Goal: Information Seeking & Learning: Check status

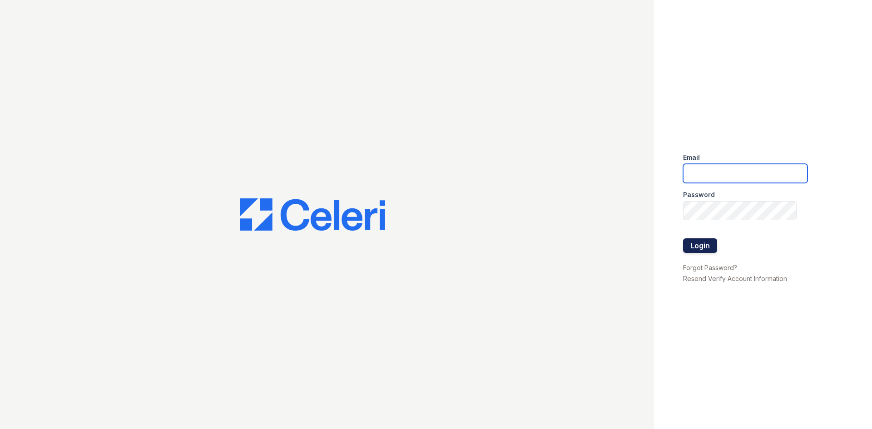
type input "arrivevalleyforge@trinity-pm.com"
click at [707, 250] on button "Login" at bounding box center [700, 246] width 34 height 15
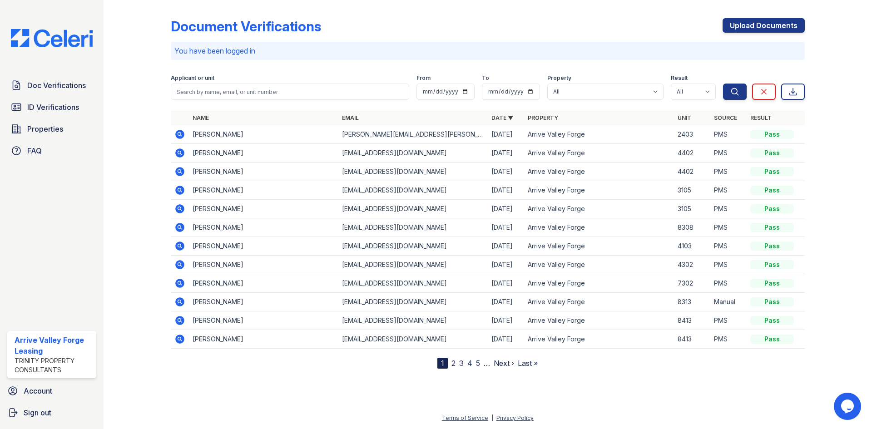
click at [501, 117] on link "Date ▼" at bounding box center [503, 118] width 22 height 7
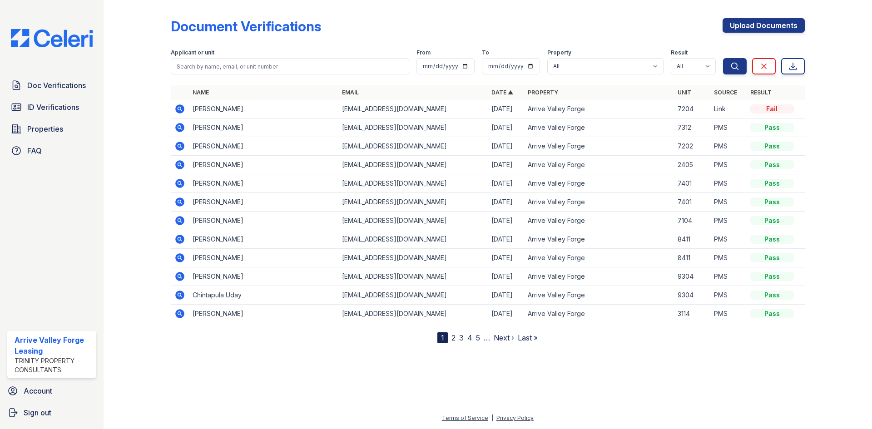
click at [509, 90] on link "Date ▲" at bounding box center [503, 92] width 22 height 7
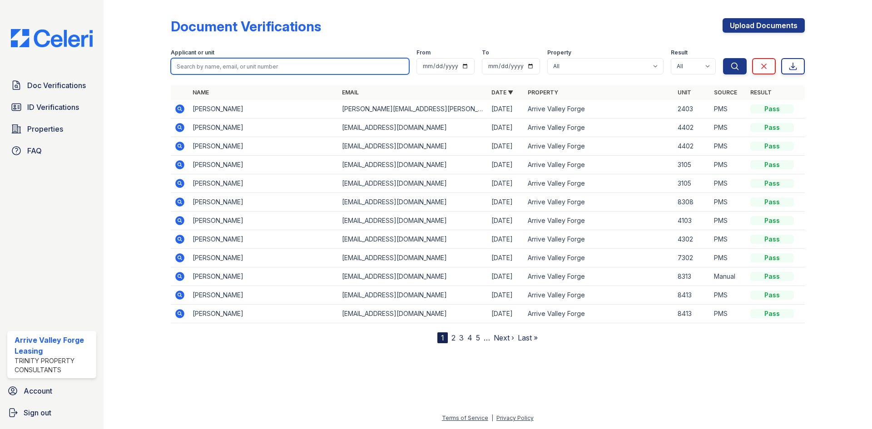
click at [254, 70] on input "search" at bounding box center [290, 66] width 239 height 16
type input "brandon"
click at [723, 58] on button "Search" at bounding box center [735, 66] width 24 height 16
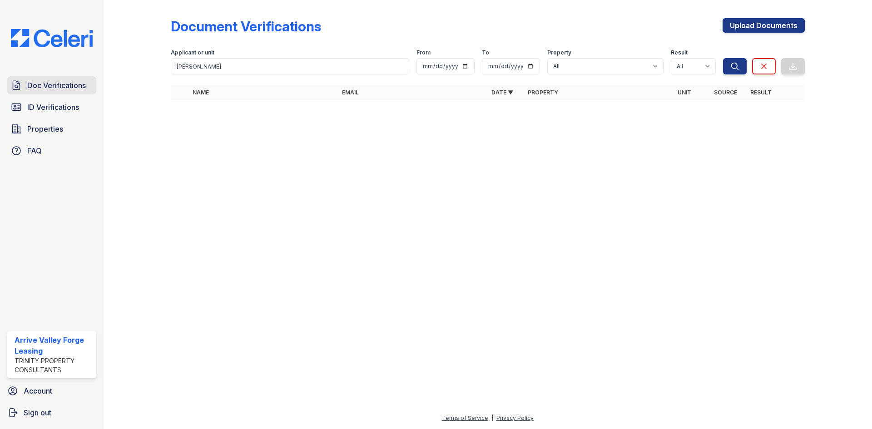
click at [77, 85] on span "Doc Verifications" at bounding box center [56, 85] width 59 height 11
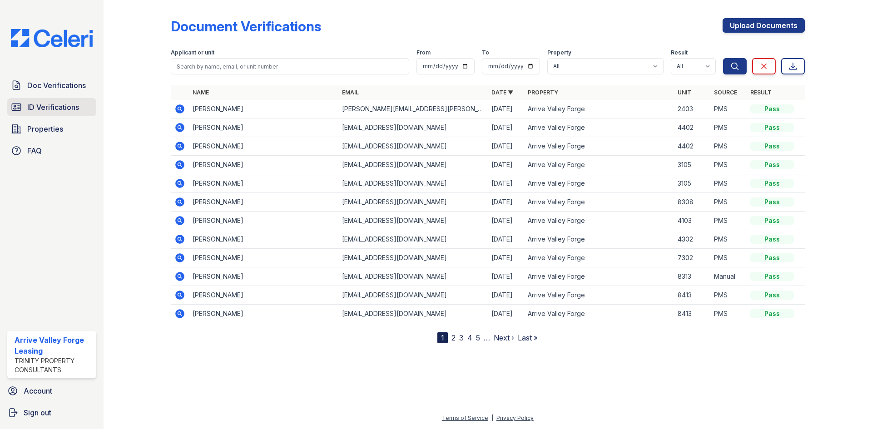
click at [60, 106] on span "ID Verifications" at bounding box center [53, 107] width 52 height 11
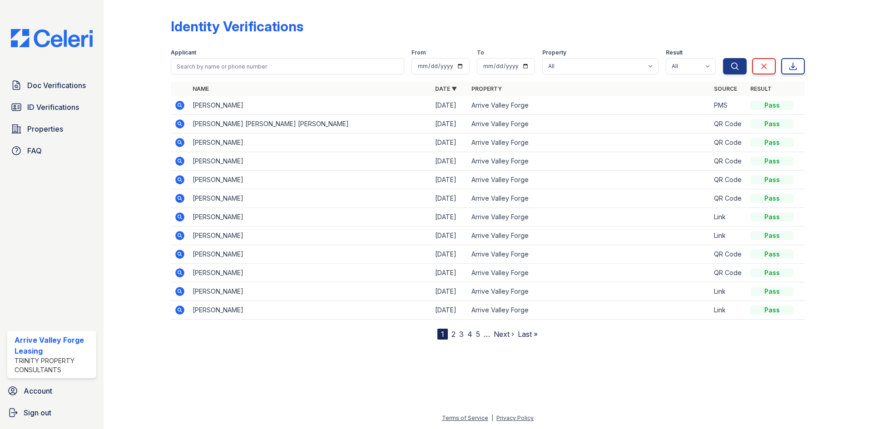
click at [179, 105] on icon at bounding box center [179, 105] width 2 height 2
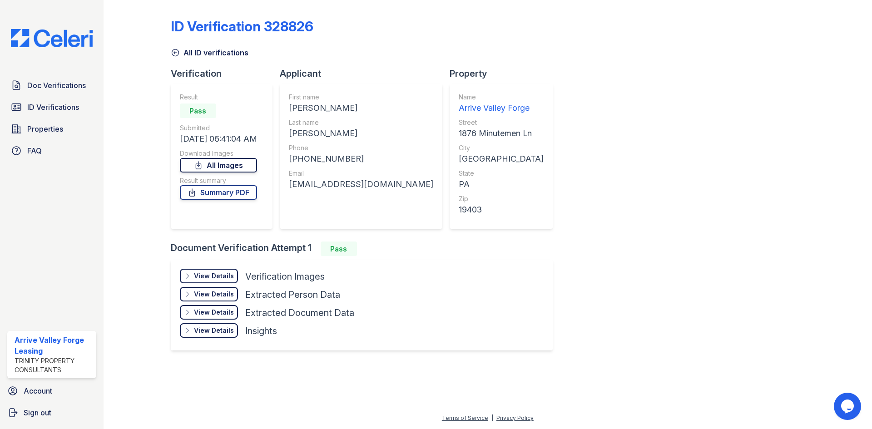
click at [234, 163] on link "All Images" at bounding box center [218, 165] width 77 height 15
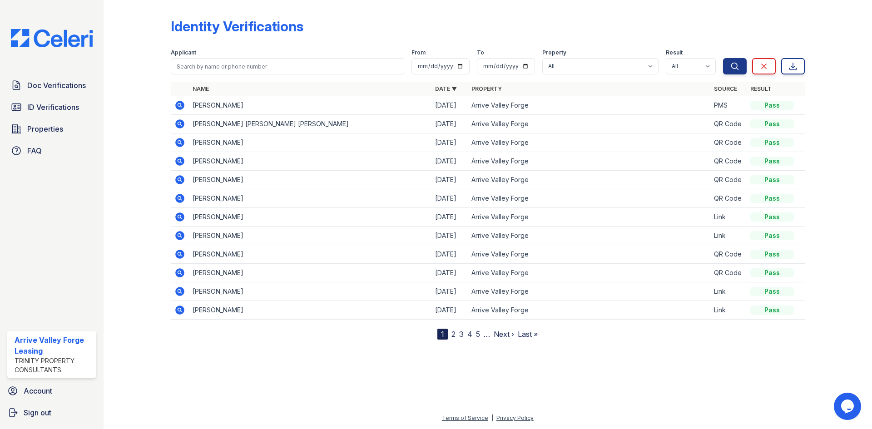
click at [182, 237] on icon at bounding box center [179, 235] width 9 height 9
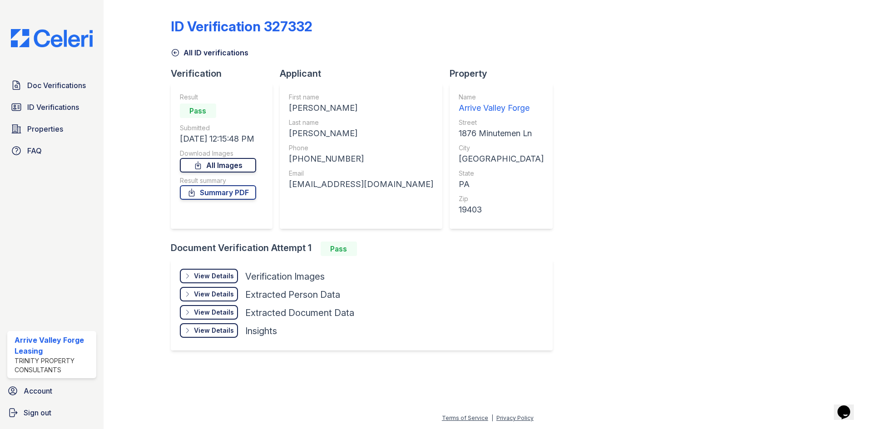
click at [219, 161] on link "All Images" at bounding box center [218, 165] width 76 height 15
click at [223, 195] on link "Summary PDF" at bounding box center [218, 192] width 76 height 15
click at [219, 195] on link "Summary PDF" at bounding box center [218, 192] width 76 height 15
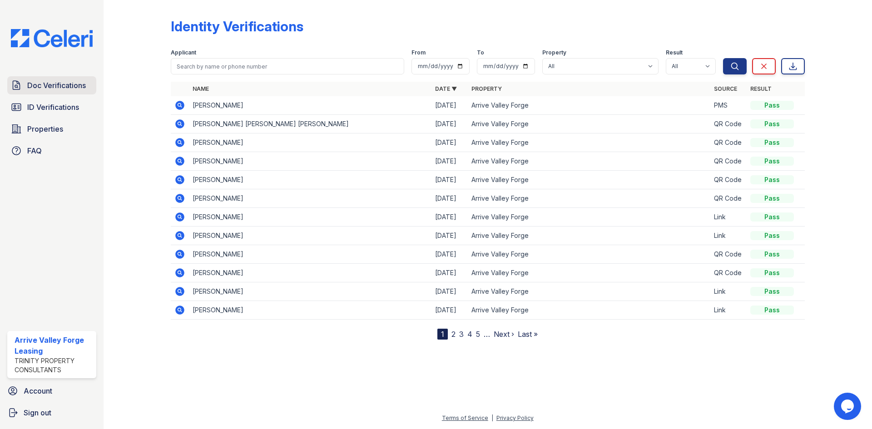
click at [61, 84] on span "Doc Verifications" at bounding box center [56, 85] width 59 height 11
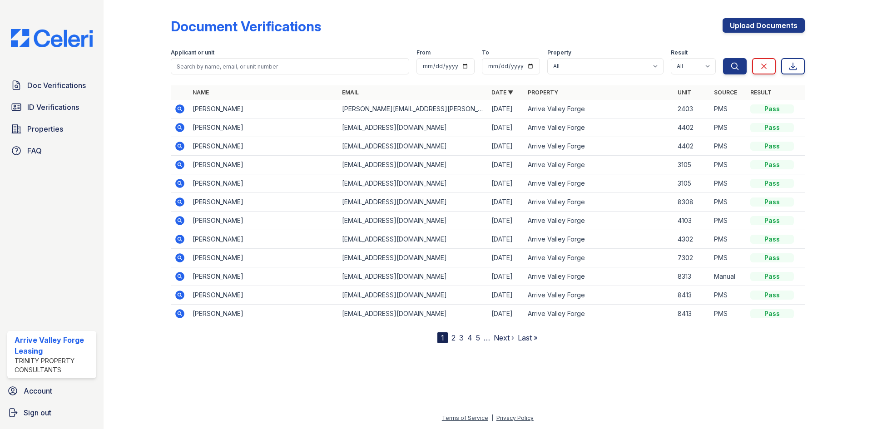
click at [507, 91] on link "Date ▼" at bounding box center [503, 92] width 22 height 7
click at [507, 91] on link "Date ▲" at bounding box center [503, 92] width 22 height 7
click at [53, 91] on span "Doc Verifications" at bounding box center [56, 85] width 59 height 11
click at [44, 105] on span "ID Verifications" at bounding box center [53, 107] width 52 height 11
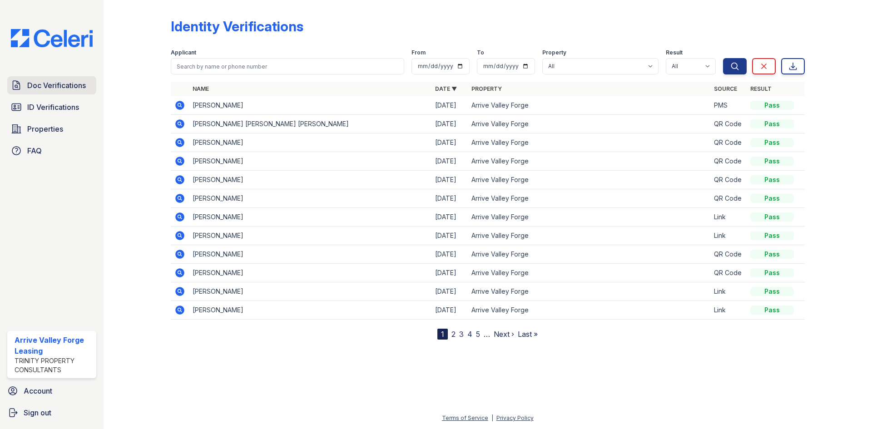
click at [43, 79] on link "Doc Verifications" at bounding box center [51, 85] width 89 height 18
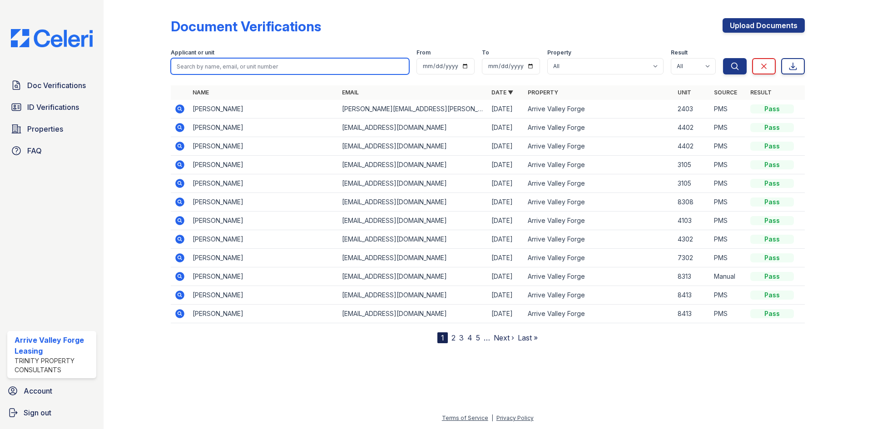
click at [215, 69] on input "search" at bounding box center [290, 66] width 239 height 16
type input "[PERSON_NAME]"
click at [723, 58] on button "Search" at bounding box center [735, 66] width 24 height 16
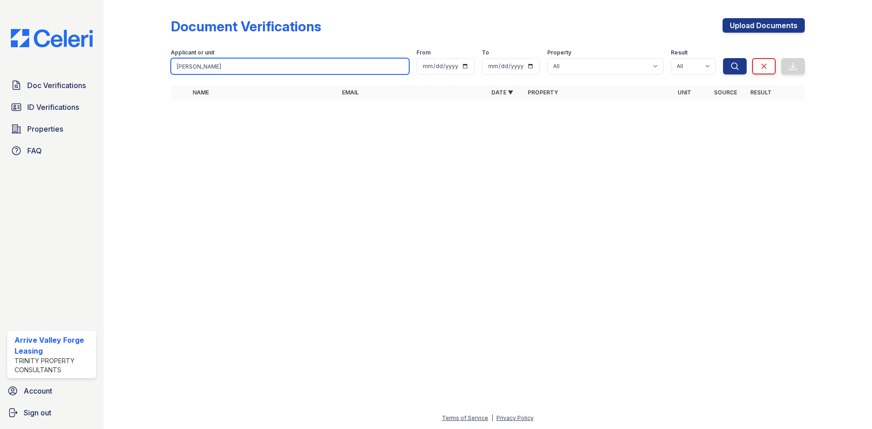
click at [215, 69] on input "[PERSON_NAME]" at bounding box center [290, 66] width 239 height 16
type input "4102"
click at [723, 58] on button "Search" at bounding box center [735, 66] width 24 height 16
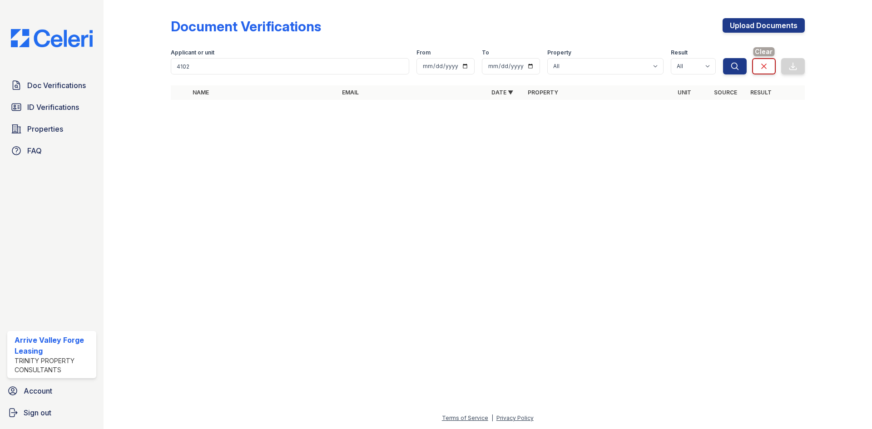
click at [766, 68] on icon at bounding box center [764, 66] width 5 height 5
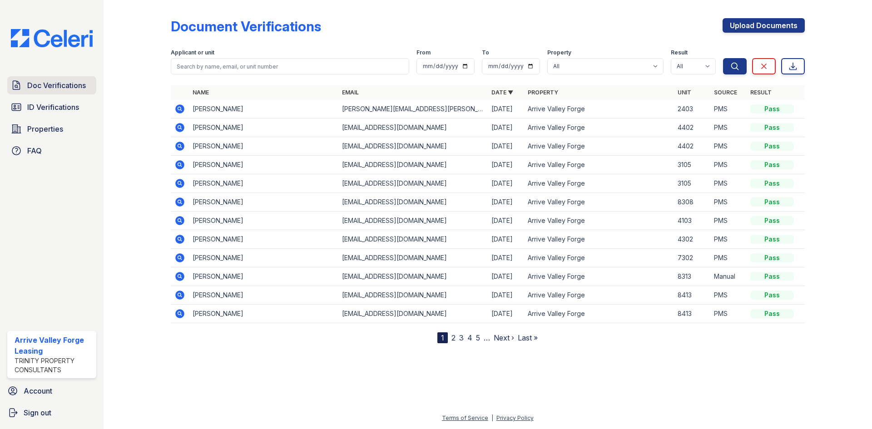
click at [50, 83] on span "Doc Verifications" at bounding box center [56, 85] width 59 height 11
click at [41, 130] on span "Properties" at bounding box center [45, 129] width 36 height 11
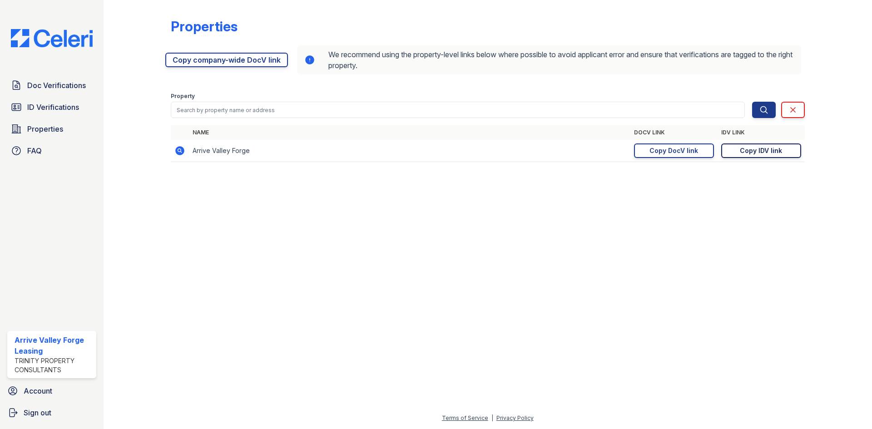
click at [762, 151] on div "Copy IDV link" at bounding box center [761, 150] width 42 height 9
click at [666, 151] on div "Copy DocV link" at bounding box center [674, 150] width 49 height 9
click at [63, 111] on span "ID Verifications" at bounding box center [53, 107] width 52 height 11
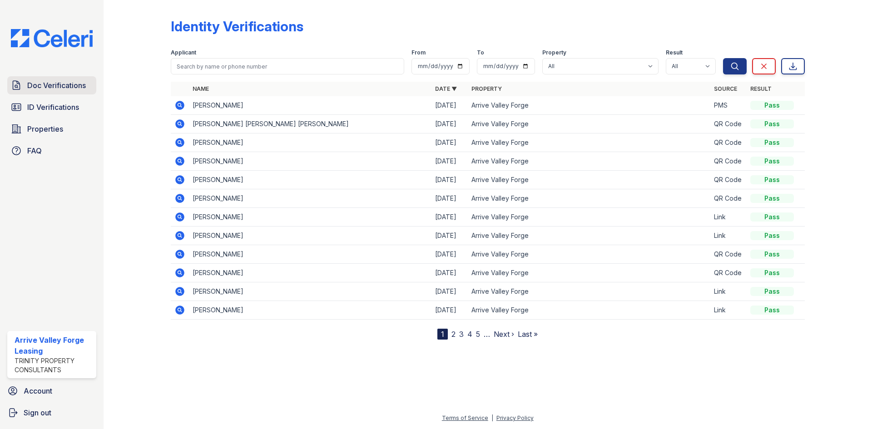
click at [65, 86] on span "Doc Verifications" at bounding box center [56, 85] width 59 height 11
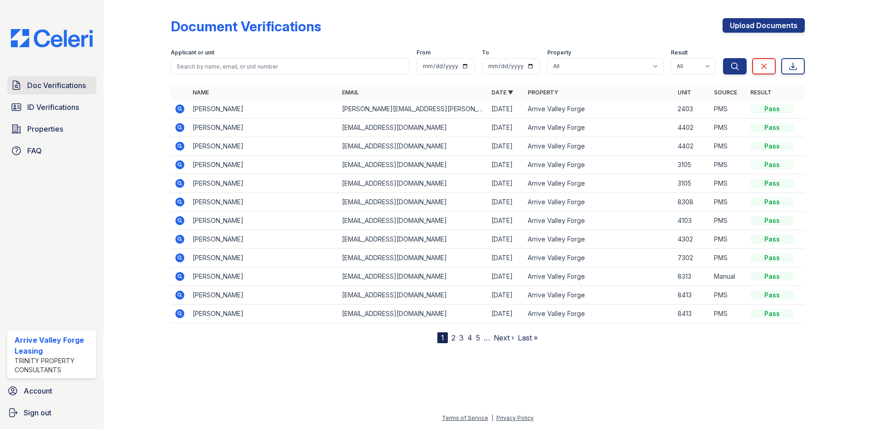
click at [65, 89] on span "Doc Verifications" at bounding box center [56, 85] width 59 height 11
click at [56, 109] on span "ID Verifications" at bounding box center [53, 107] width 52 height 11
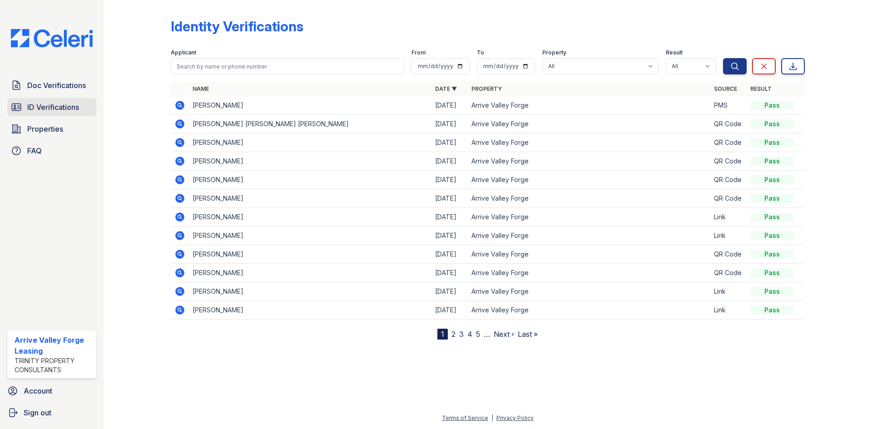
click at [51, 108] on span "ID Verifications" at bounding box center [53, 107] width 52 height 11
click at [184, 105] on icon at bounding box center [179, 105] width 9 height 9
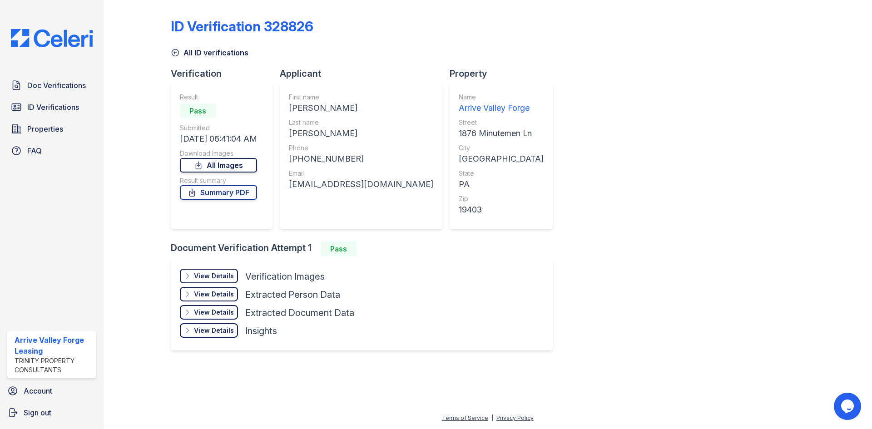
click at [243, 165] on link "All Images" at bounding box center [218, 165] width 77 height 15
click at [234, 194] on link "Summary PDF" at bounding box center [218, 192] width 77 height 15
